Goal: Task Accomplishment & Management: Manage account settings

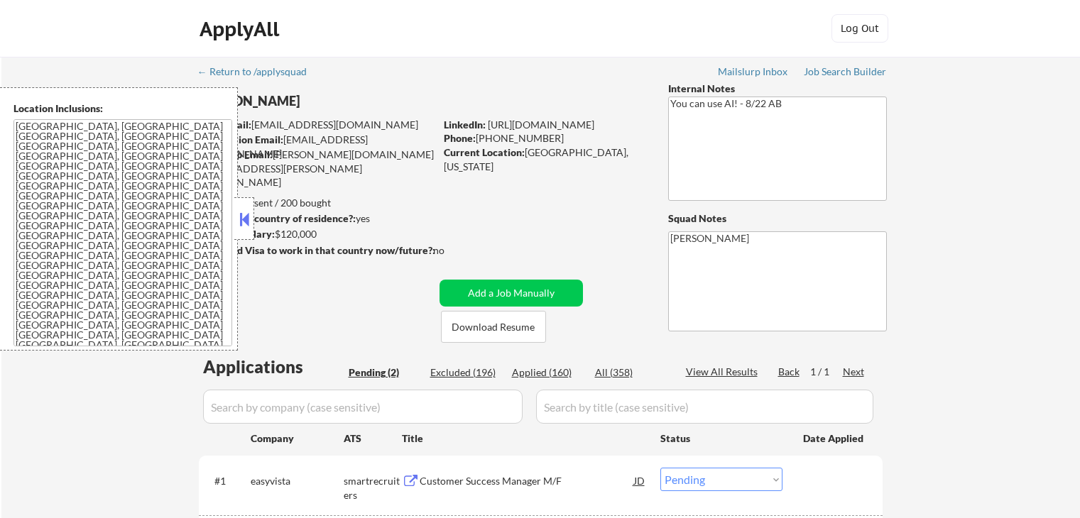
select select ""pending""
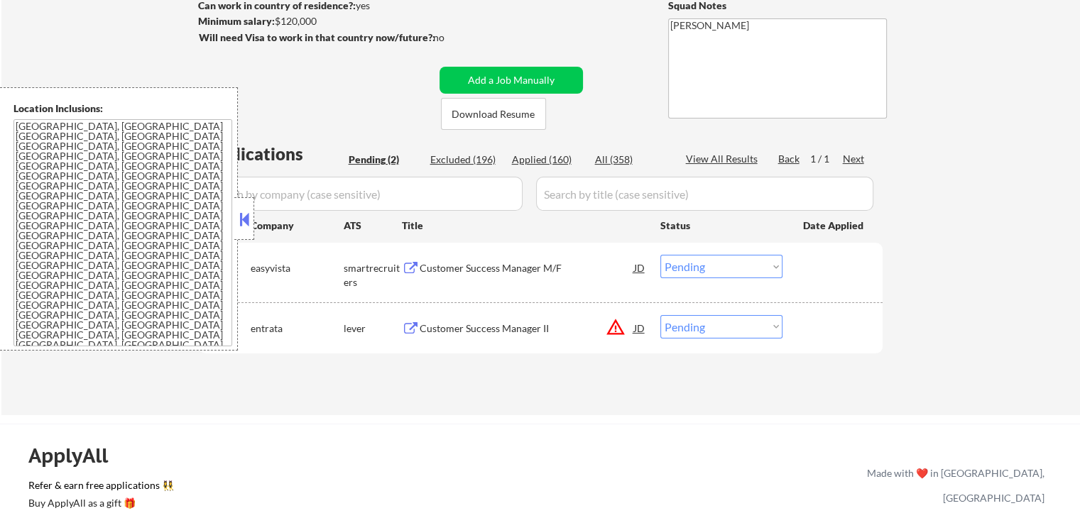
click at [242, 224] on button at bounding box center [244, 219] width 16 height 21
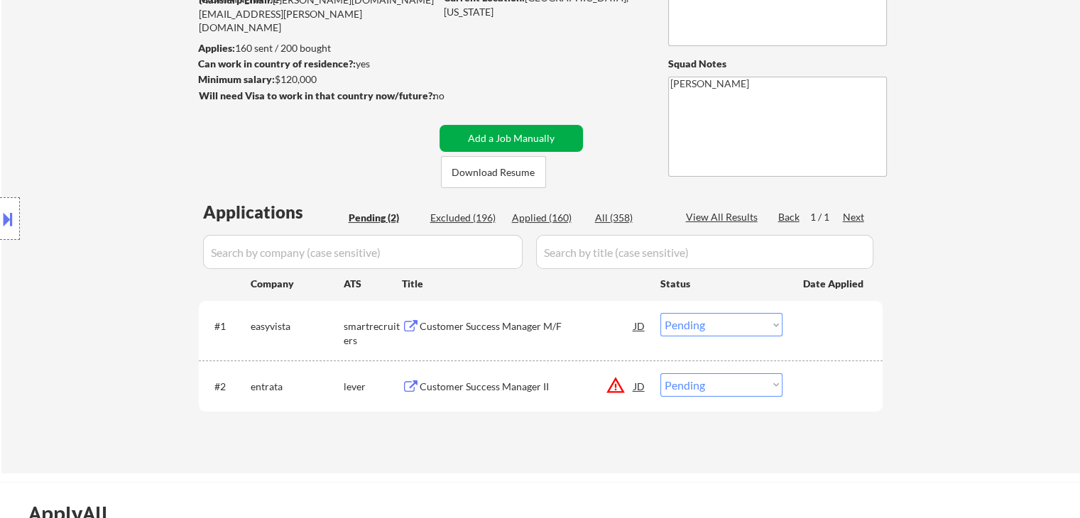
scroll to position [71, 0]
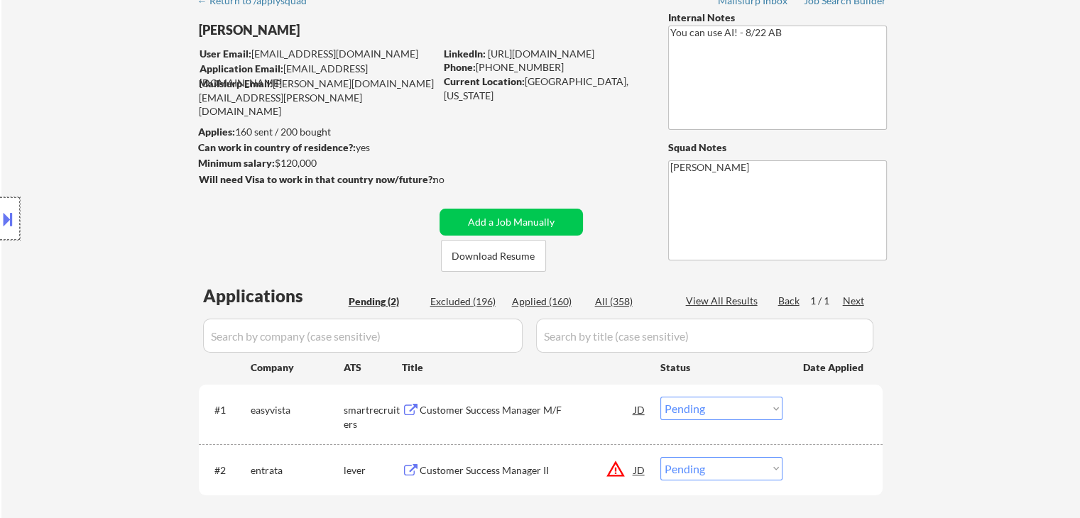
click at [8, 231] on div at bounding box center [10, 218] width 20 height 43
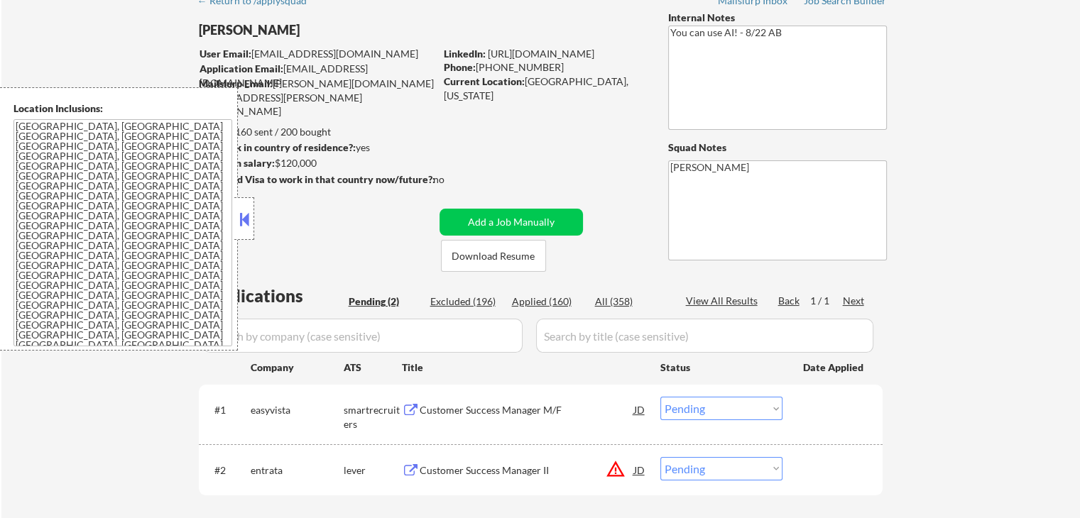
click at [243, 228] on button at bounding box center [244, 219] width 16 height 21
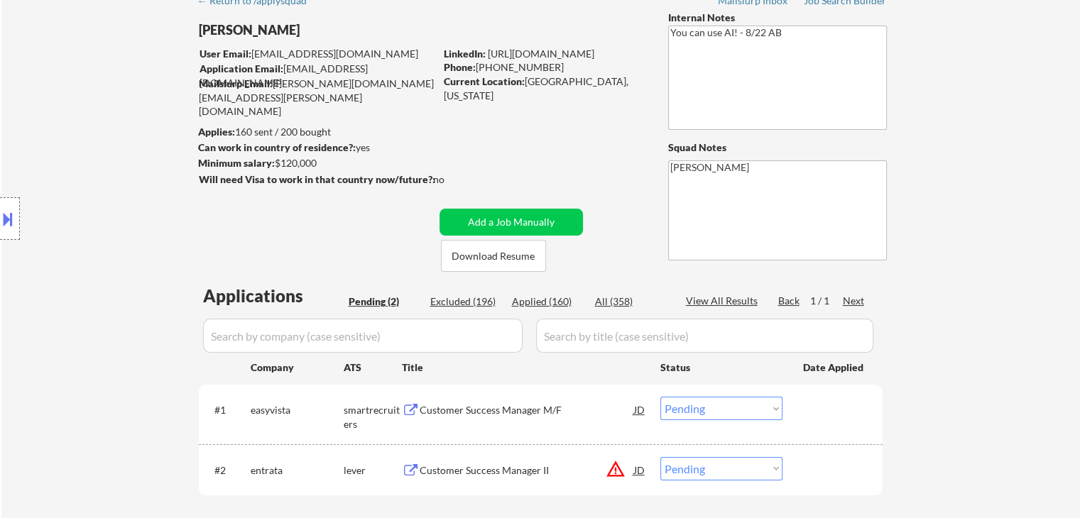
click at [332, 239] on div "← Return to /applysquad Mailslurp Inbox Job Search Builder [PERSON_NAME] User E…" at bounding box center [541, 266] width 708 height 560
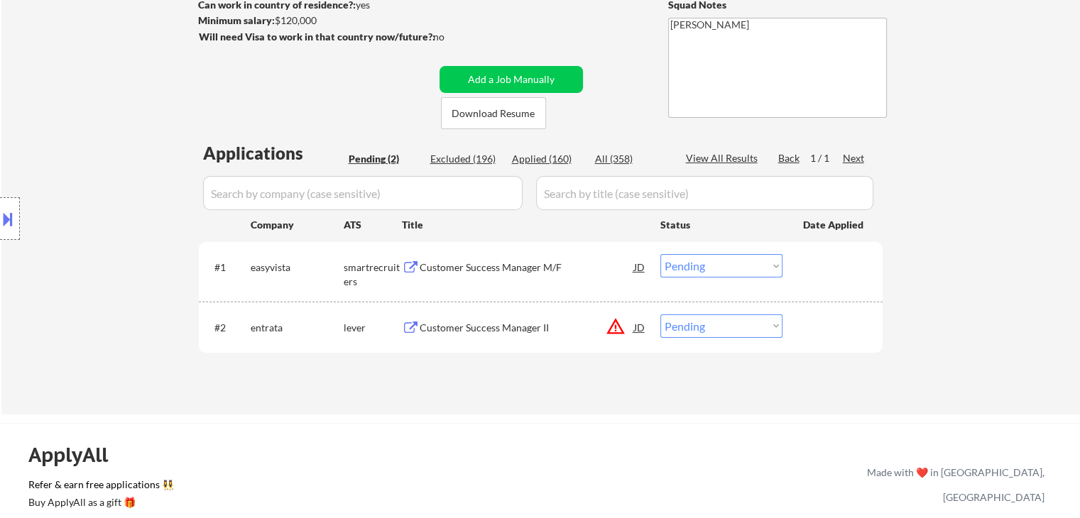
scroll to position [355, 0]
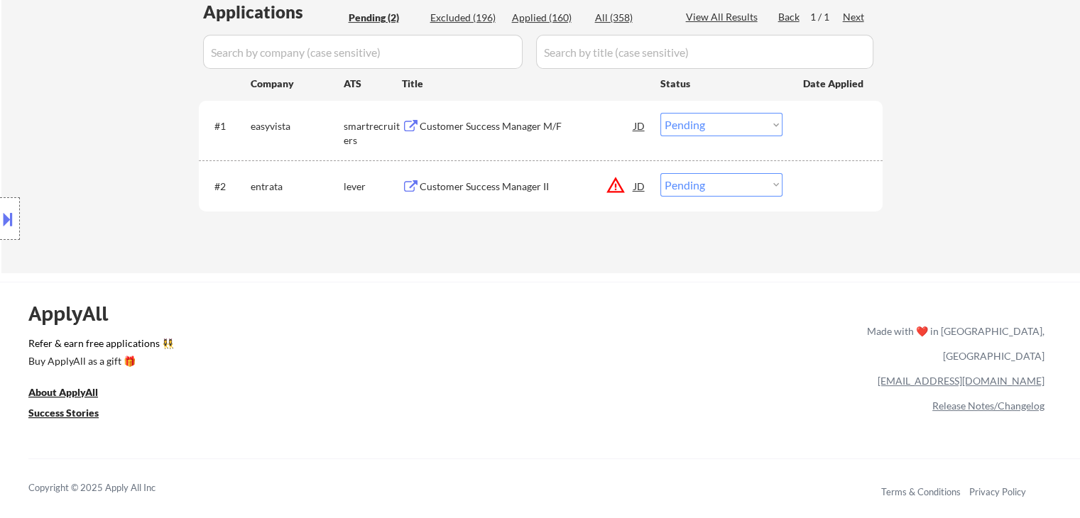
click at [619, 188] on button "warning_amber" at bounding box center [616, 185] width 20 height 20
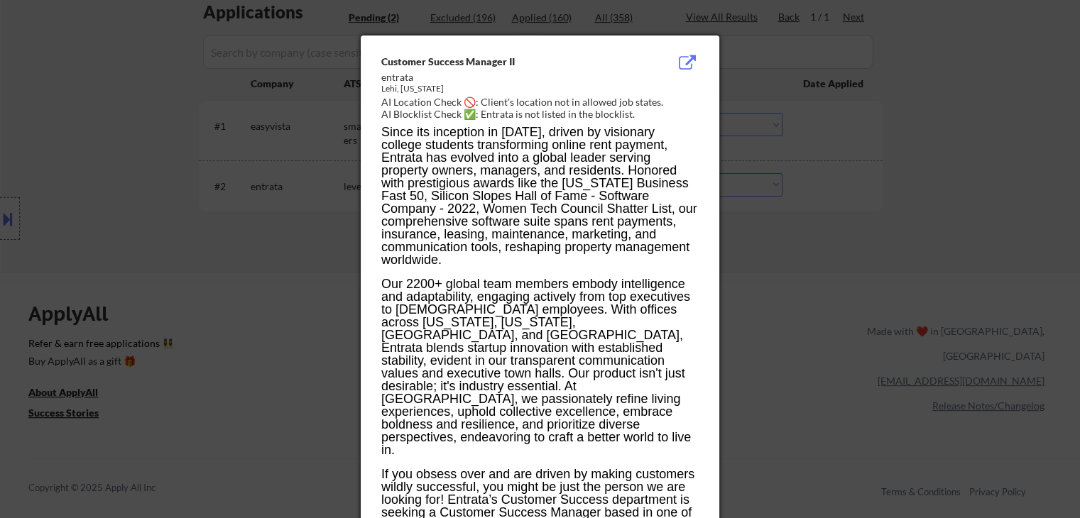
click at [799, 239] on div at bounding box center [540, 259] width 1080 height 518
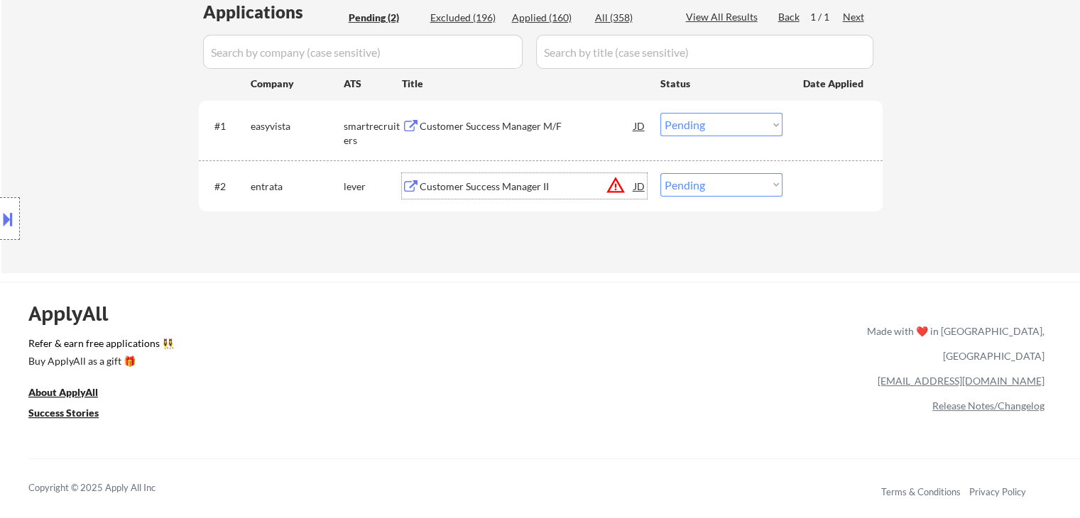
drag, startPoint x: 432, startPoint y: 184, endPoint x: 462, endPoint y: 119, distance: 71.4
click at [432, 183] on div "Customer Success Manager II" at bounding box center [527, 187] width 214 height 14
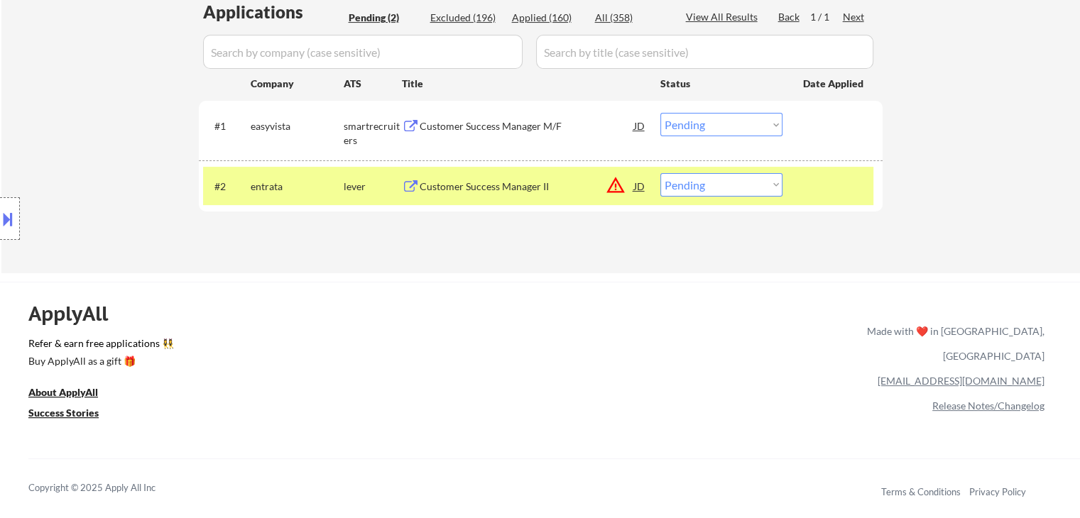
click at [462, 116] on div "Customer Success Manager M/F" at bounding box center [527, 126] width 214 height 26
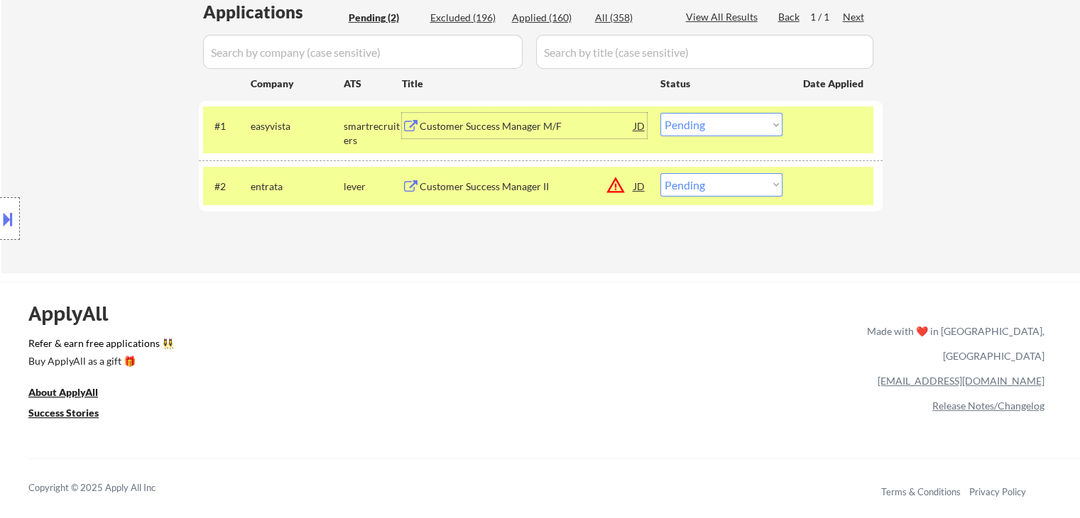
click at [2, 227] on button at bounding box center [8, 218] width 16 height 23
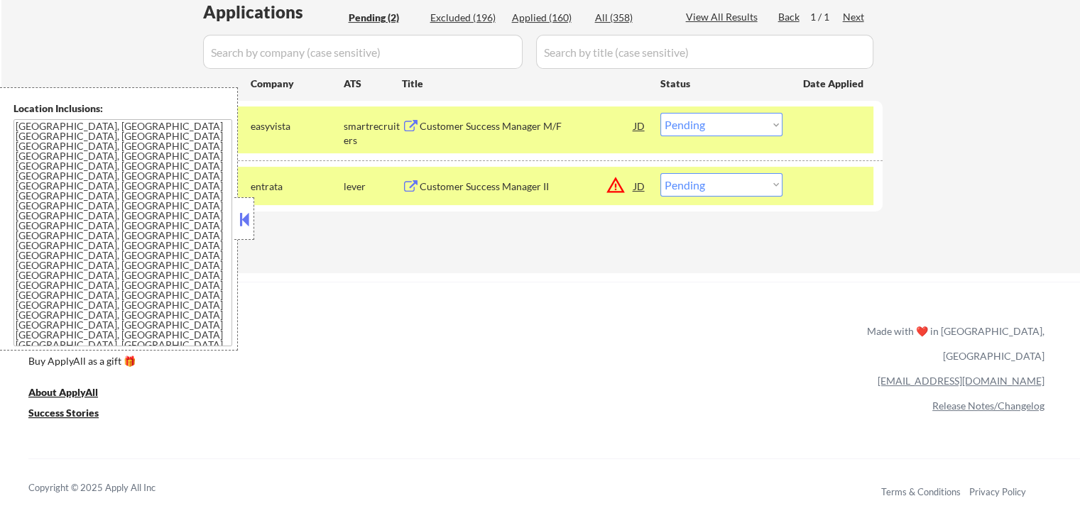
click at [246, 229] on button at bounding box center [244, 219] width 16 height 21
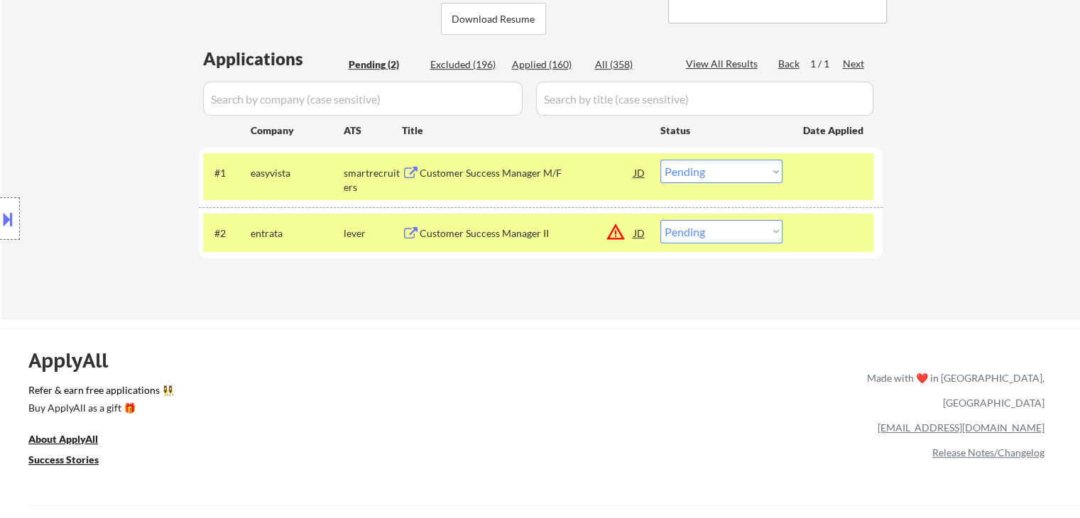
scroll to position [284, 0]
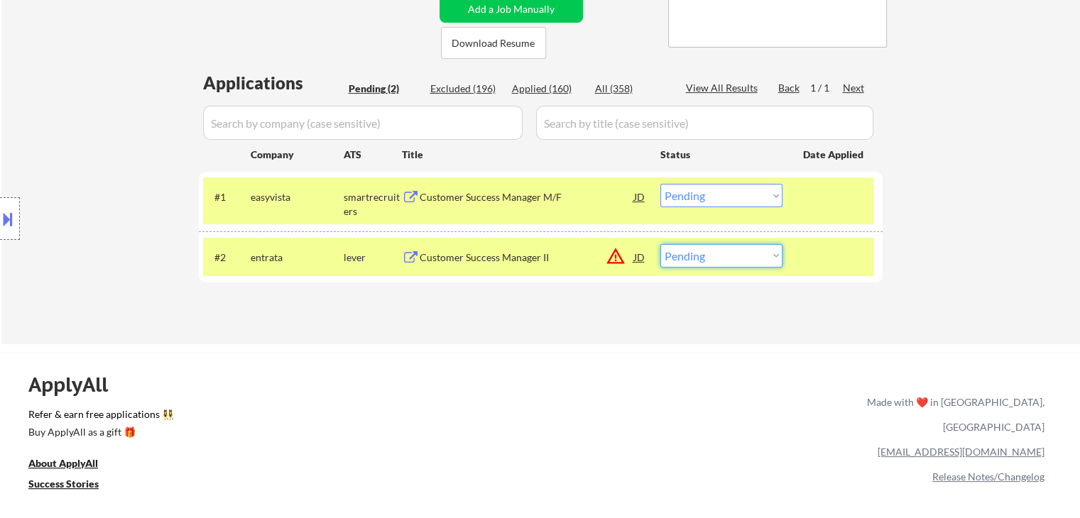
click at [704, 261] on select "Choose an option... Pending Applied Excluded (Questions) Excluded (Expired) Exc…" at bounding box center [721, 255] width 122 height 23
select select ""excluded__location_""
click at [660, 244] on select "Choose an option... Pending Applied Excluded (Questions) Excluded (Expired) Exc…" at bounding box center [721, 255] width 122 height 23
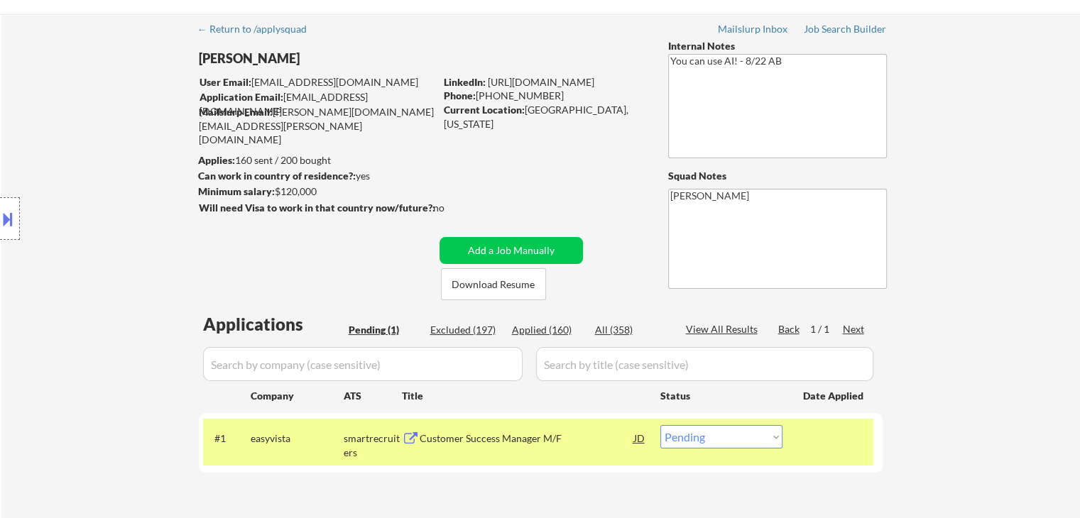
scroll to position [0, 0]
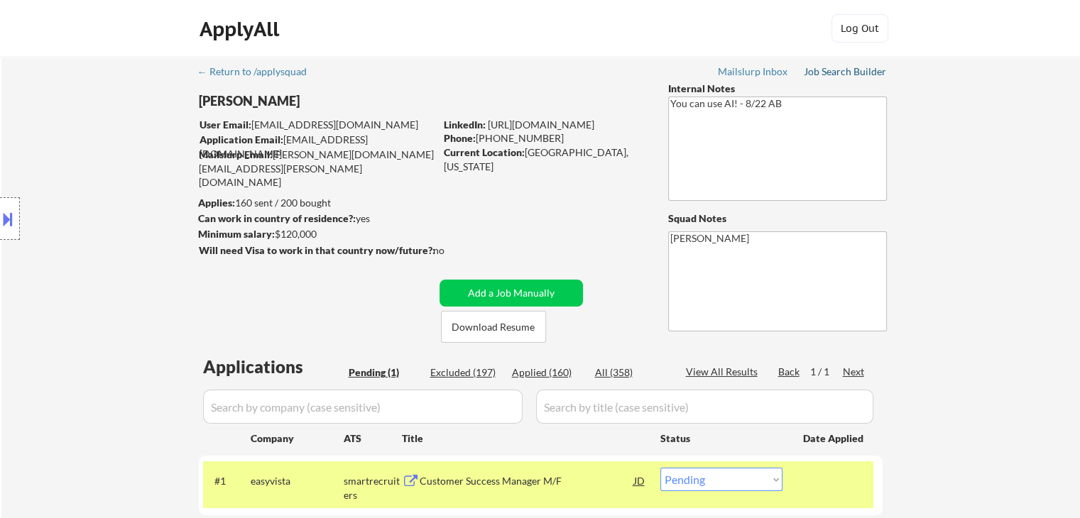
click at [845, 72] on div "Job Search Builder" at bounding box center [845, 72] width 83 height 10
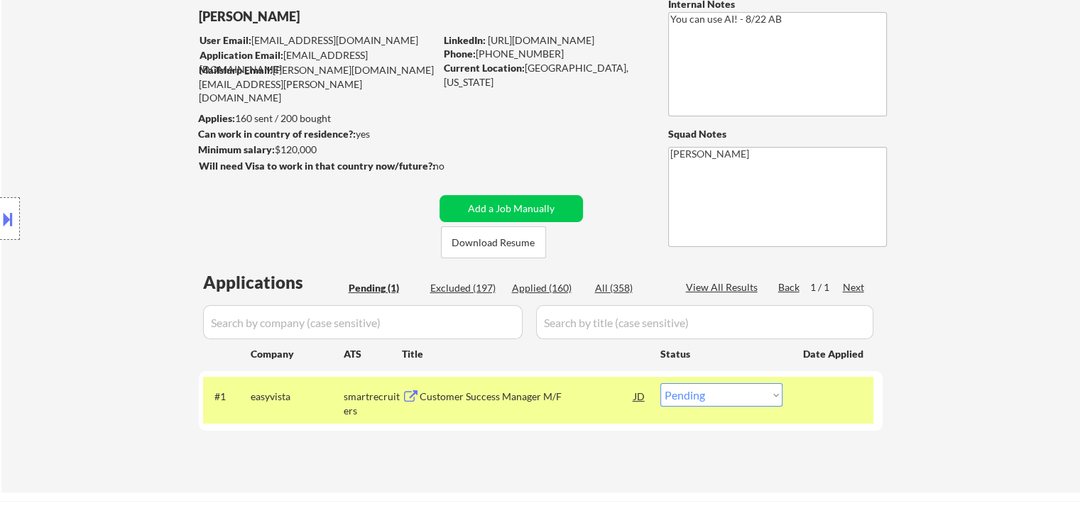
scroll to position [213, 0]
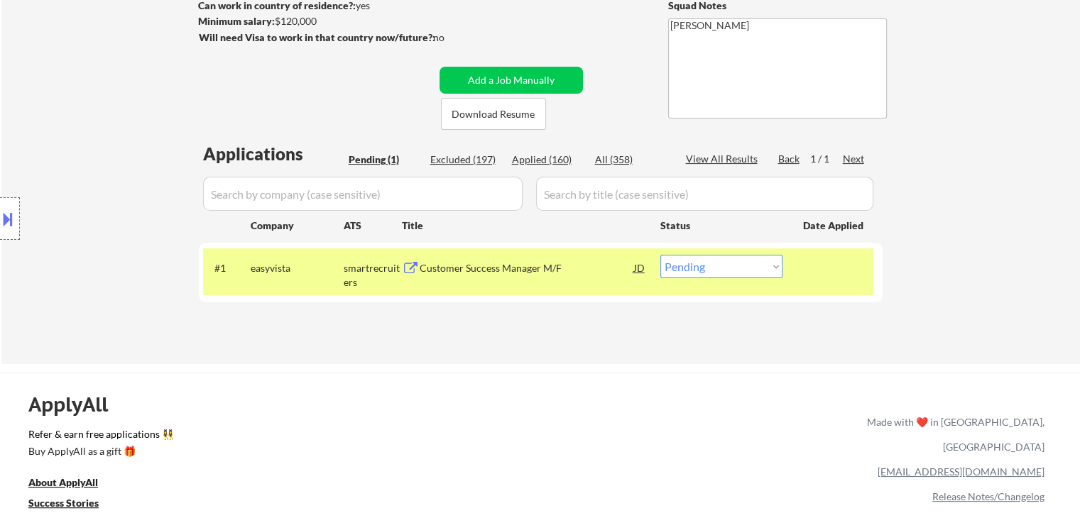
click at [706, 275] on select "Choose an option... Pending Applied Excluded (Questions) Excluded (Expired) Exc…" at bounding box center [721, 266] width 122 height 23
select select ""applied""
click at [660, 255] on select "Choose an option... Pending Applied Excluded (Questions) Excluded (Expired) Exc…" at bounding box center [721, 266] width 122 height 23
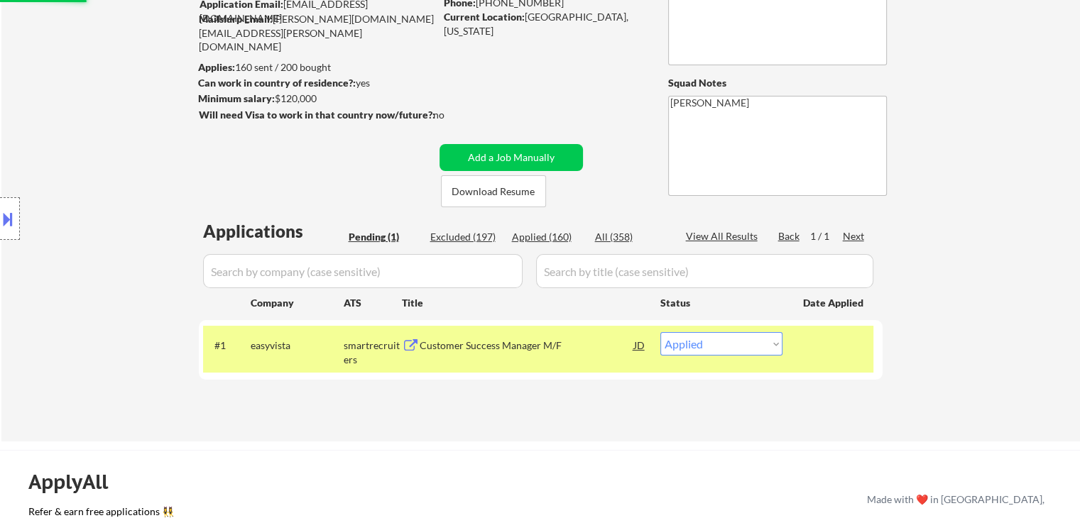
scroll to position [71, 0]
